Goal: Task Accomplishment & Management: Use online tool/utility

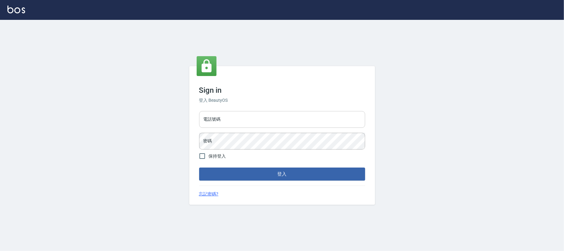
click at [246, 124] on input "電話號碼" at bounding box center [282, 119] width 166 height 17
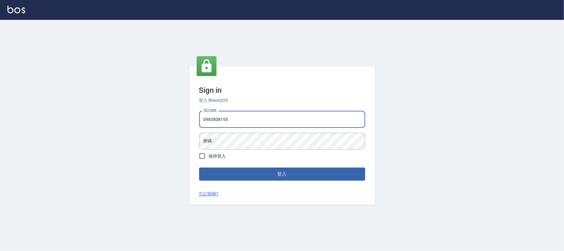
type input "0983808195"
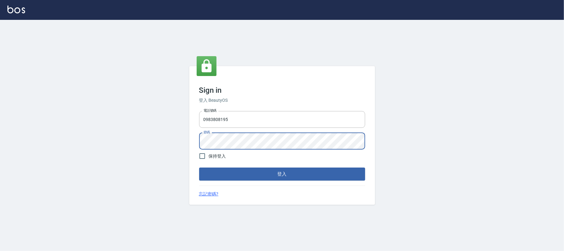
drag, startPoint x: 232, startPoint y: 173, endPoint x: 227, endPoint y: 171, distance: 5.2
click at [231, 173] on button "登入" at bounding box center [282, 173] width 166 height 13
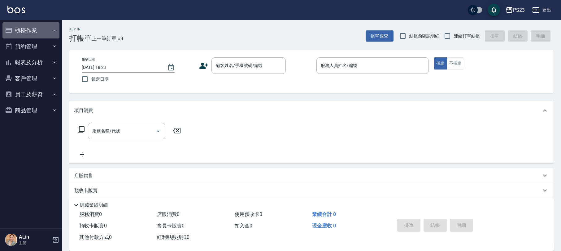
click at [41, 33] on button "櫃檯作業" at bounding box center [30, 30] width 57 height 16
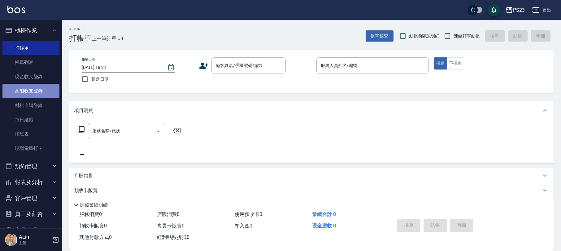
click at [35, 90] on link "高階收支登錄" at bounding box center [30, 91] width 57 height 14
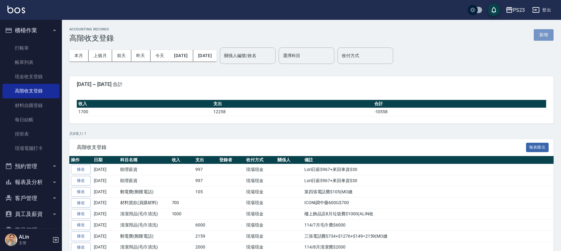
drag, startPoint x: 547, startPoint y: 35, endPoint x: 530, endPoint y: 31, distance: 17.1
click at [548, 35] on button "新增" at bounding box center [544, 34] width 20 height 11
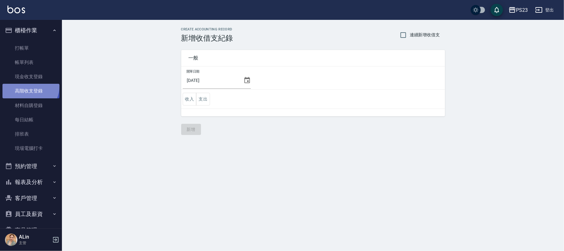
click at [26, 86] on link "高階收支登錄" at bounding box center [30, 91] width 57 height 14
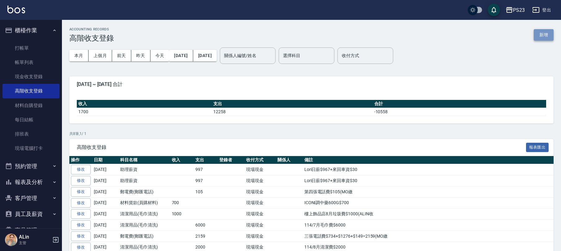
click at [546, 30] on button "新增" at bounding box center [544, 34] width 20 height 11
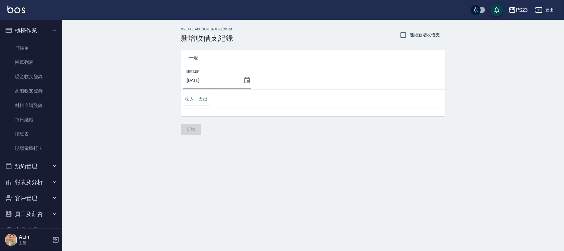
click at [421, 41] on div "CREATE ACCOUNTING RECORD 新增收借支紀錄 連續新增收借支" at bounding box center [313, 34] width 264 height 15
click at [423, 35] on span "連續新增收借支" at bounding box center [425, 35] width 30 height 7
click at [410, 35] on input "連續新增收借支" at bounding box center [403, 34] width 13 height 13
checkbox input "true"
click at [202, 101] on button "支出" at bounding box center [203, 99] width 14 height 13
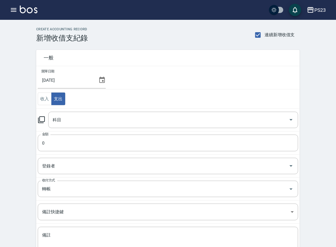
click at [44, 122] on icon at bounding box center [41, 119] width 7 height 7
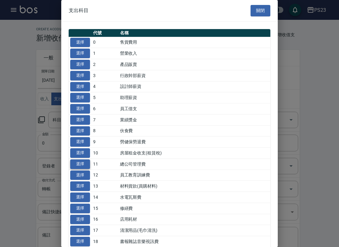
click at [78, 164] on button "選擇" at bounding box center [80, 164] width 20 height 10
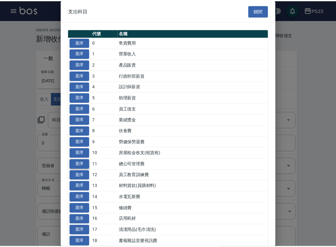
type input "11 總公司管理費"
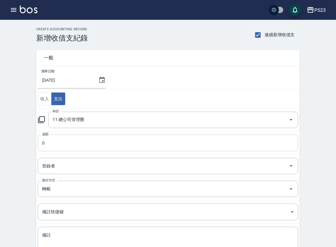
drag, startPoint x: 64, startPoint y: 154, endPoint x: 67, endPoint y: 150, distance: 4.7
click at [65, 154] on td "金額 0 金額" at bounding box center [168, 142] width 264 height 23
click at [67, 145] on input "0" at bounding box center [168, 143] width 261 height 17
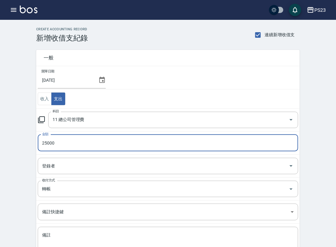
type input "25000"
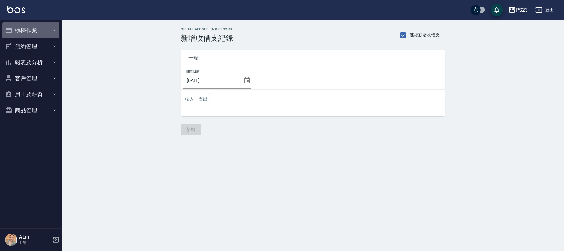
click at [45, 30] on button "櫃檯作業" at bounding box center [30, 30] width 57 height 16
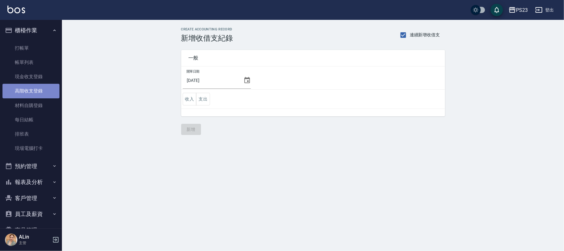
click at [36, 95] on link "高階收支登錄" at bounding box center [30, 91] width 57 height 14
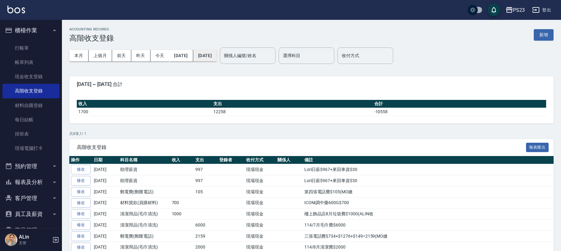
click at [215, 54] on button "[DATE]" at bounding box center [205, 55] width 24 height 11
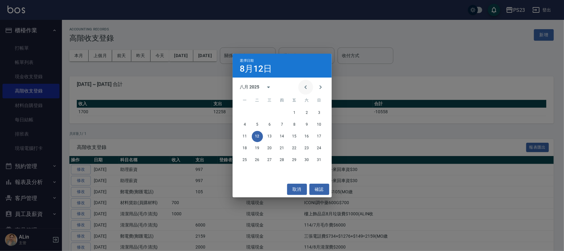
click at [307, 86] on icon "Previous month" at bounding box center [305, 86] width 7 height 7
click at [304, 85] on icon "Previous month" at bounding box center [305, 86] width 7 height 7
drag, startPoint x: 247, startPoint y: 171, endPoint x: 248, endPoint y: 166, distance: 4.7
click at [247, 170] on button "30" at bounding box center [244, 171] width 11 height 11
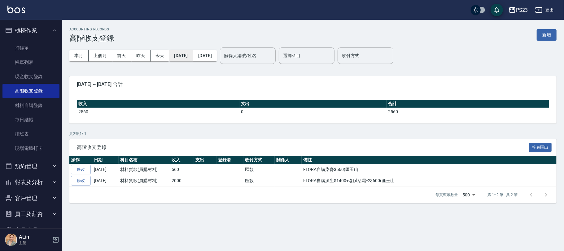
click at [183, 50] on button "[DATE]" at bounding box center [181, 55] width 24 height 11
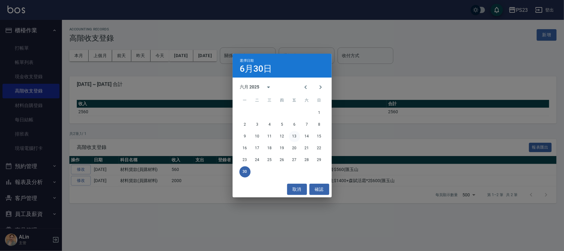
click at [294, 134] on button "13" at bounding box center [294, 136] width 11 height 11
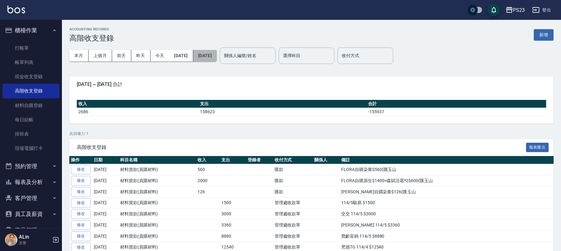
click at [208, 55] on button "[DATE]" at bounding box center [205, 55] width 24 height 11
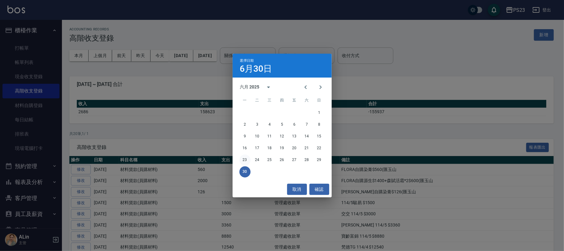
click at [245, 159] on button "23" at bounding box center [244, 159] width 11 height 11
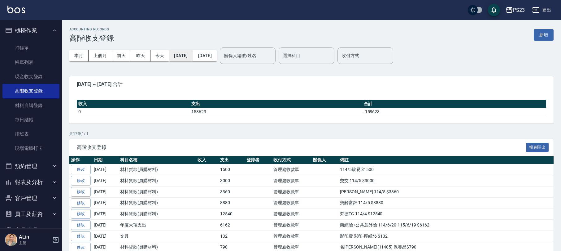
click at [184, 56] on button "[DATE]" at bounding box center [181, 55] width 24 height 11
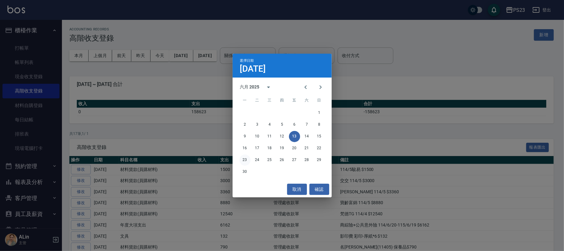
click at [247, 158] on button "23" at bounding box center [244, 159] width 11 height 11
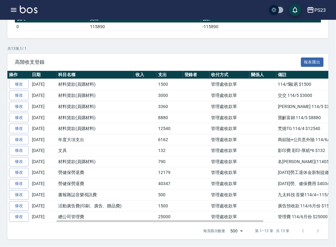
scroll to position [108, 0]
